Goal: Task Accomplishment & Management: Use online tool/utility

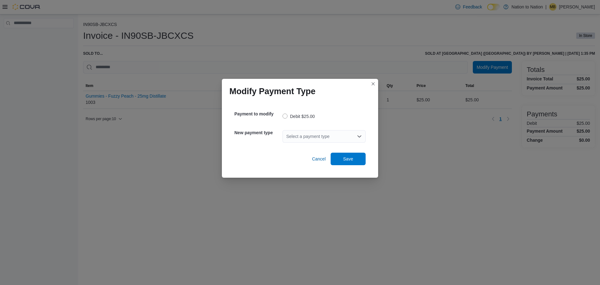
click at [303, 139] on div "Select a payment type" at bounding box center [324, 136] width 83 height 13
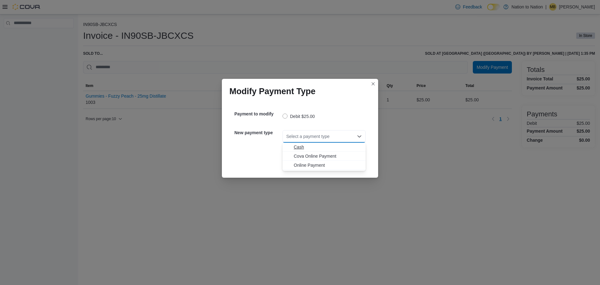
click at [299, 146] on span "Cash" at bounding box center [328, 147] width 68 height 6
click at [343, 157] on span "Save" at bounding box center [348, 158] width 10 height 6
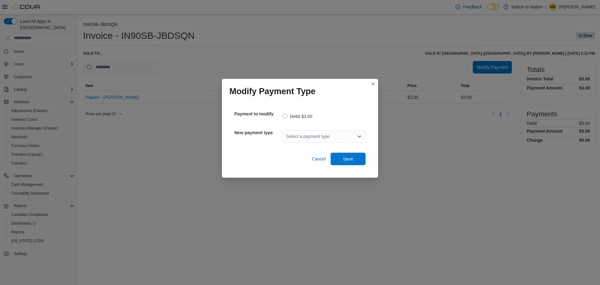
click at [315, 138] on div "Select a payment type" at bounding box center [324, 136] width 83 height 13
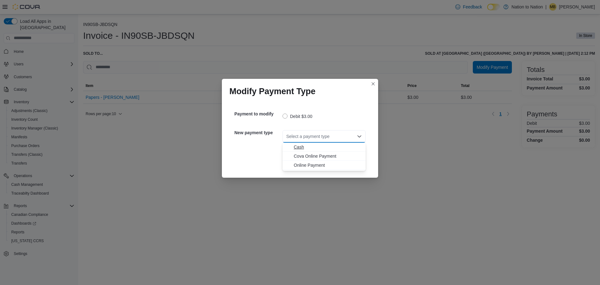
click at [306, 144] on span "Cash" at bounding box center [328, 147] width 68 height 6
click at [343, 157] on span "Save" at bounding box center [348, 158] width 28 height 13
